Goal: Book appointment/travel/reservation

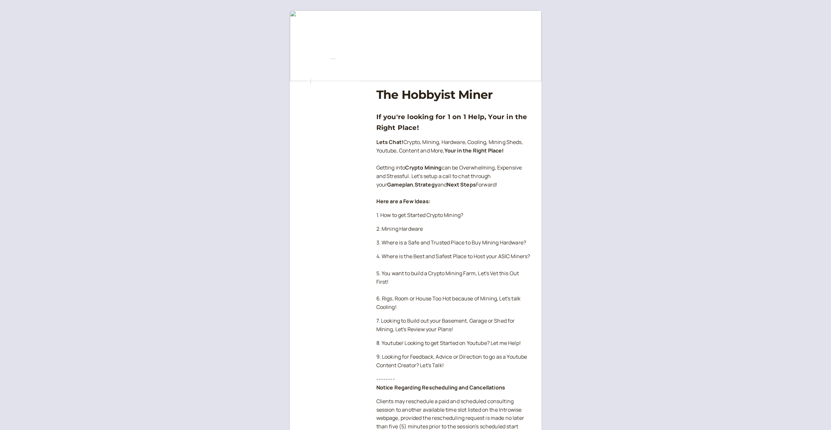
scroll to position [421, 0]
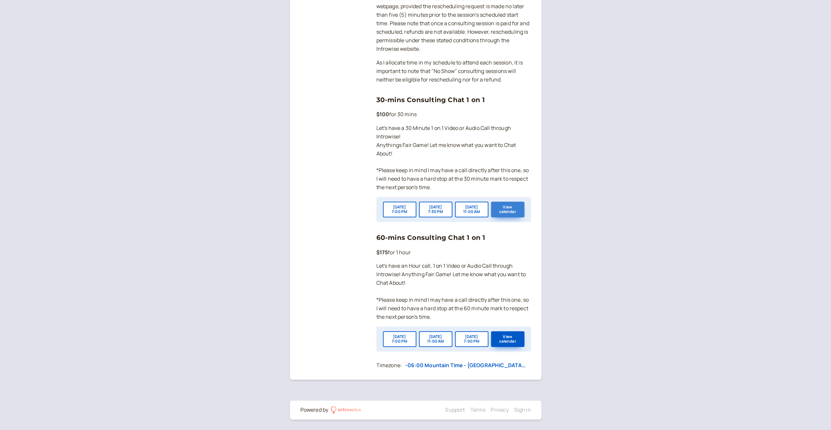
click at [510, 201] on div "[DATE] 7:00 PM [DATE] 7:30 PM [DATE] 11:00 AM View calendar" at bounding box center [453, 209] width 155 height 25
click at [506, 210] on button "View calendar" at bounding box center [507, 210] width 33 height 16
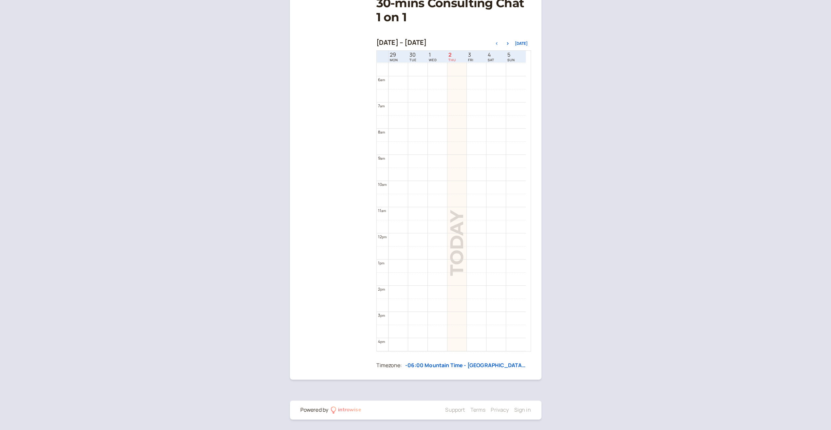
scroll to position [143, 0]
click at [514, 43] on div at bounding box center [504, 43] width 22 height 5
click at [508, 44] on icon "button" at bounding box center [508, 43] width 8 height 3
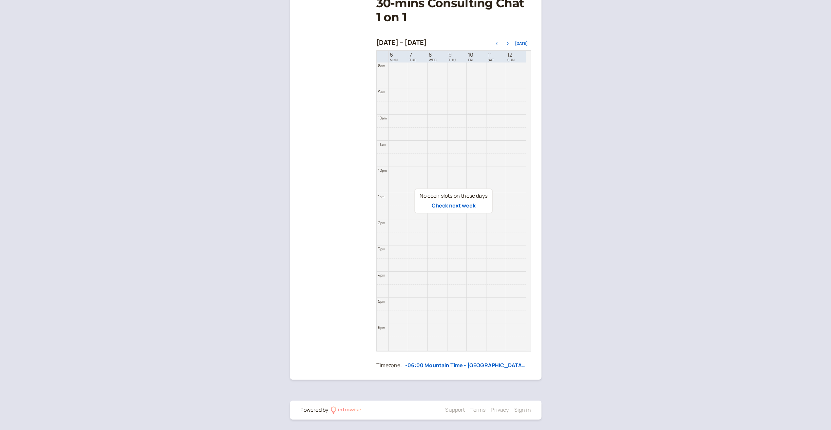
click at [495, 43] on icon "button" at bounding box center [497, 43] width 8 height 3
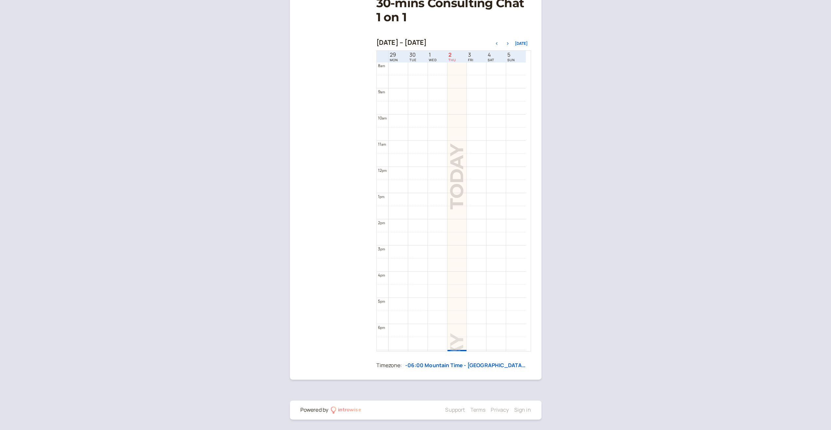
click at [505, 43] on icon "button" at bounding box center [508, 43] width 8 height 3
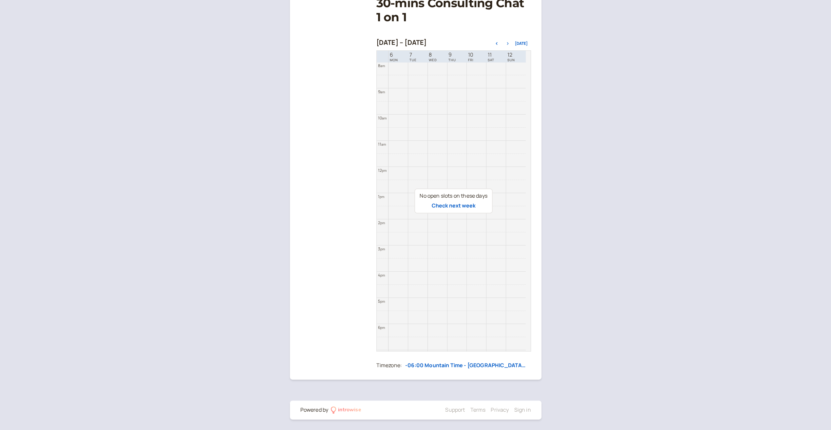
click at [508, 43] on icon "button" at bounding box center [508, 43] width 8 height 3
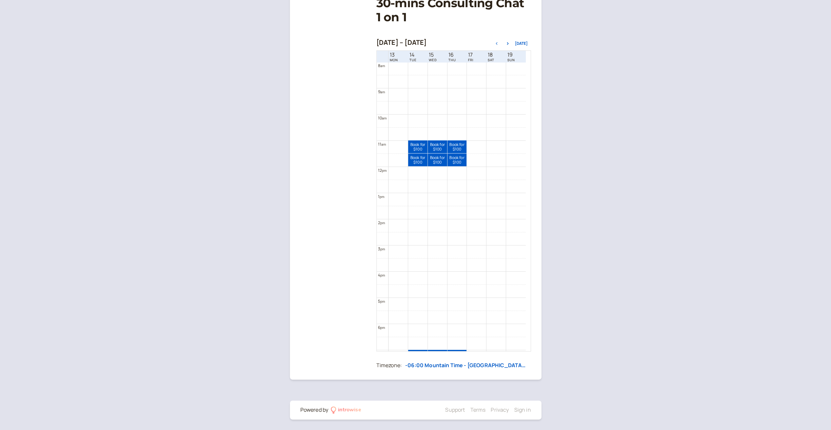
click at [499, 44] on icon "button" at bounding box center [497, 43] width 8 height 3
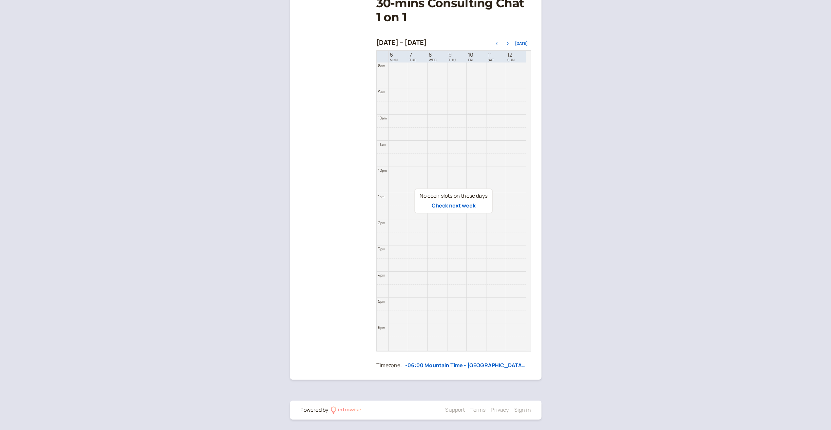
click at [497, 43] on icon "button" at bounding box center [497, 43] width 2 height 3
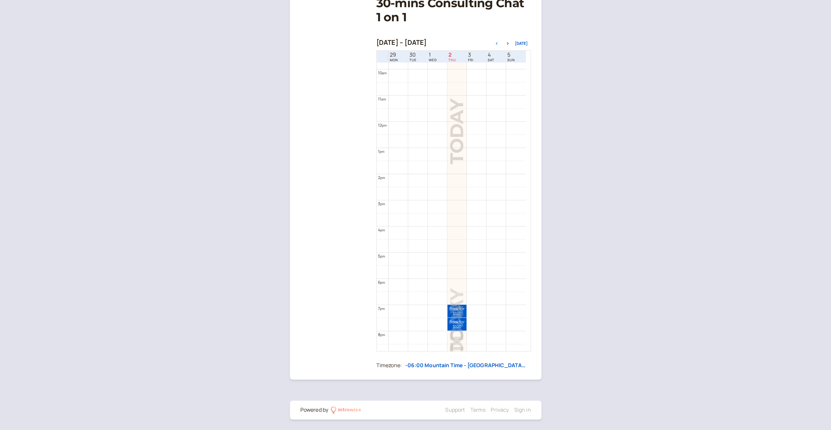
scroll to position [340, 0]
